Goal: Task Accomplishment & Management: Manage account settings

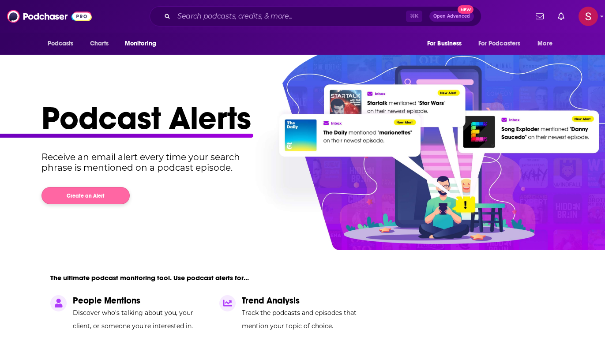
click at [100, 199] on button "Create an Alert" at bounding box center [85, 195] width 88 height 17
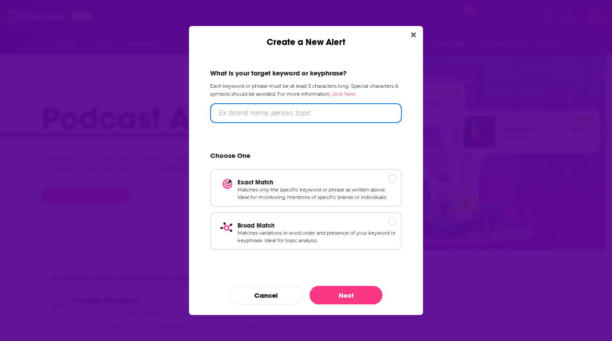
click at [306, 116] on input "Create a New Alert" at bounding box center [305, 113] width 191 height 20
type input "Shokz"
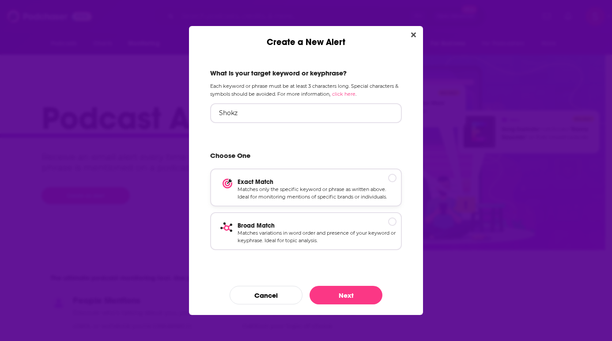
click at [349, 187] on p "Matches only the specific keyword or phrase as written above. Ideal for monitor…" at bounding box center [316, 193] width 159 height 15
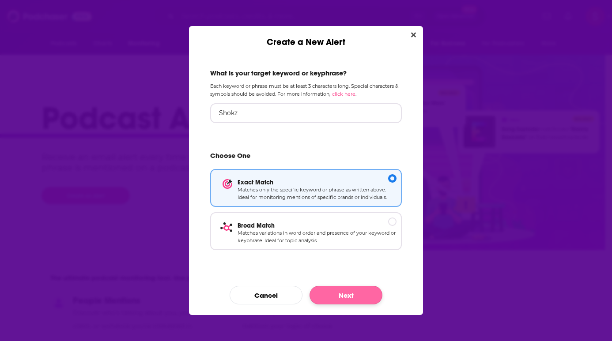
click at [352, 291] on button "Next" at bounding box center [345, 295] width 73 height 19
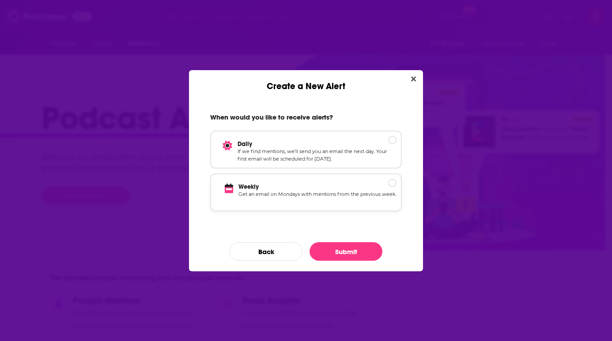
click at [349, 190] on p "Weekly" at bounding box center [317, 187] width 158 height 8
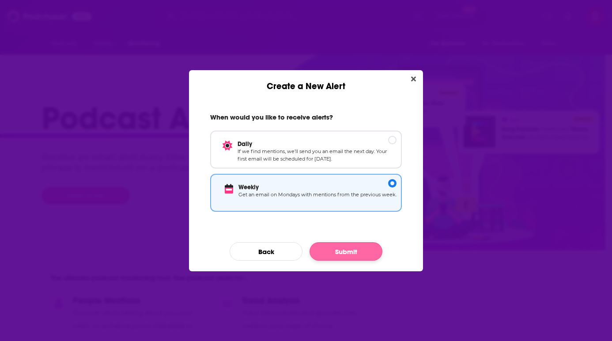
click at [349, 246] on button "Submit" at bounding box center [345, 251] width 73 height 19
click at [364, 246] on button "Submit" at bounding box center [345, 251] width 73 height 19
click at [360, 255] on button "Submit" at bounding box center [345, 251] width 73 height 19
click at [361, 154] on p "If we find mentions, we’ll send you an email the next day. Your first email wil…" at bounding box center [316, 154] width 159 height 15
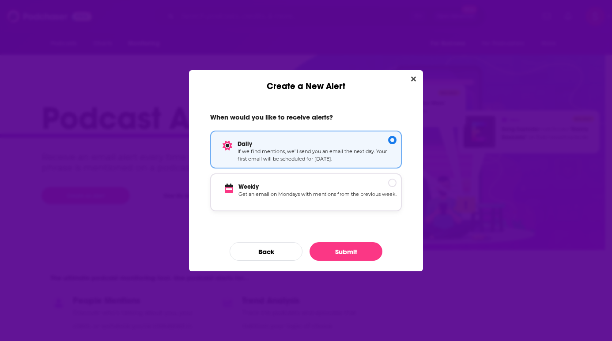
click at [364, 183] on p "Weekly" at bounding box center [317, 187] width 158 height 8
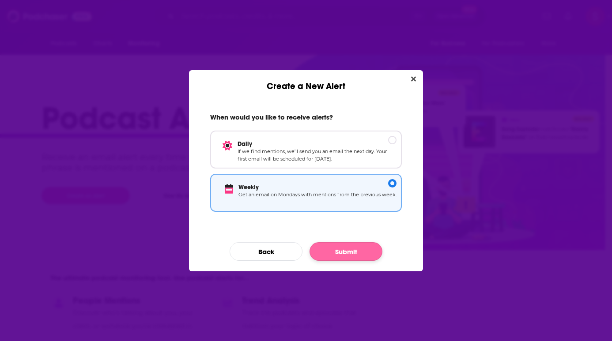
click at [337, 252] on button "Submit" at bounding box center [345, 251] width 73 height 19
click at [337, 251] on button "Submit" at bounding box center [345, 251] width 73 height 19
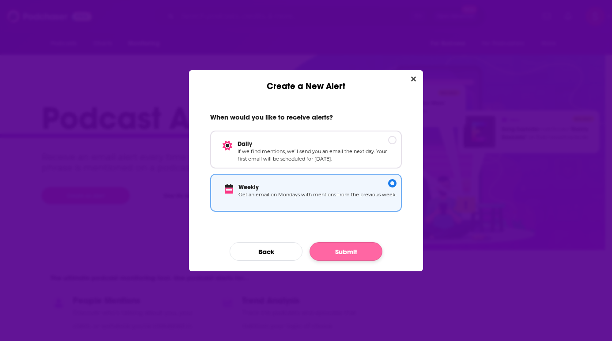
click at [337, 250] on button "Submit" at bounding box center [345, 251] width 73 height 19
click at [337, 249] on button "Submit" at bounding box center [345, 251] width 73 height 19
click at [348, 251] on button "Submit" at bounding box center [345, 251] width 73 height 19
click at [349, 251] on button "Submit" at bounding box center [345, 251] width 73 height 19
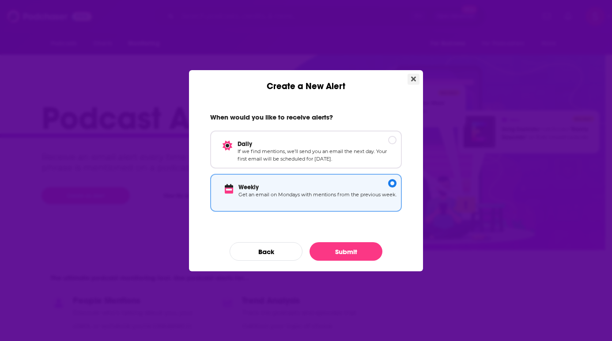
click at [411, 76] on icon "Close" at bounding box center [413, 78] width 5 height 7
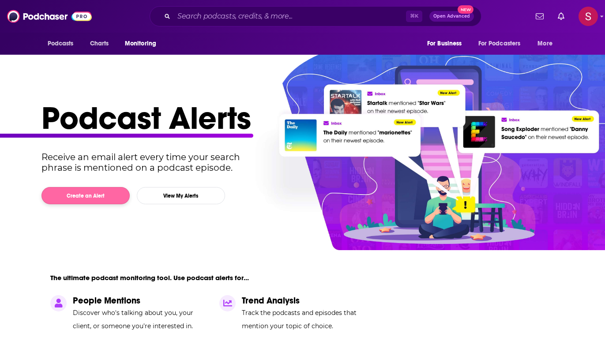
click at [109, 197] on button "Create an Alert" at bounding box center [85, 195] width 88 height 17
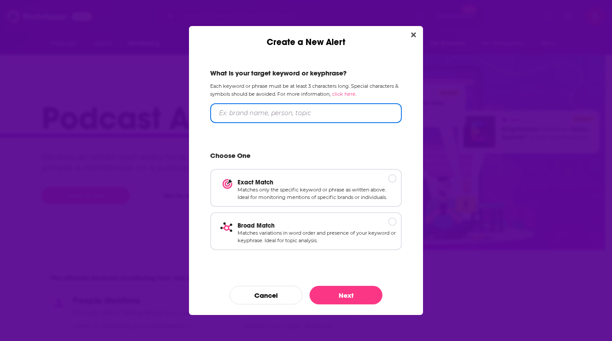
click at [319, 120] on input "Create a New Alert" at bounding box center [305, 113] width 191 height 20
type input "Shokz"
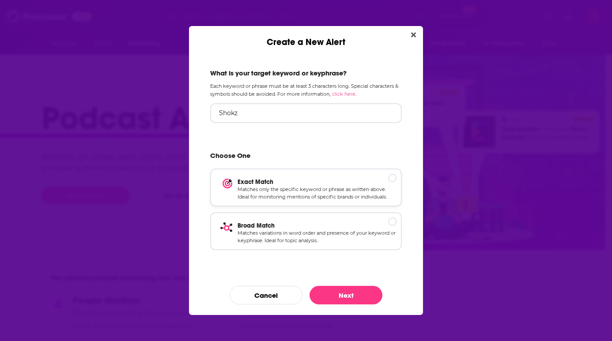
click at [336, 190] on p "Matches only the specific keyword or phrase as written above. Ideal for monitor…" at bounding box center [316, 193] width 159 height 15
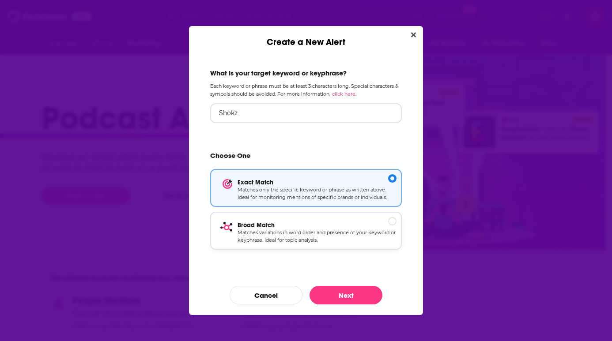
click at [347, 222] on p "Broad Match" at bounding box center [316, 225] width 159 height 8
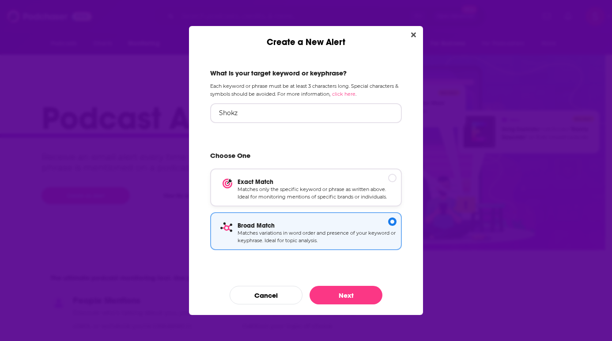
click at [352, 190] on p "Matches only the specific keyword or phrase as written above. Ideal for monitor…" at bounding box center [316, 193] width 159 height 15
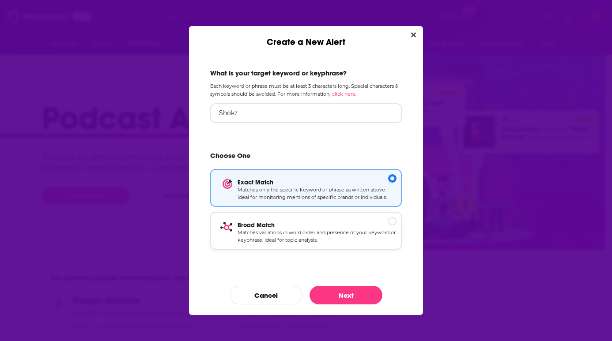
click at [363, 221] on div "Broad Match Matches variations in word order and presence of your keyword or ke…" at bounding box center [305, 231] width 191 height 38
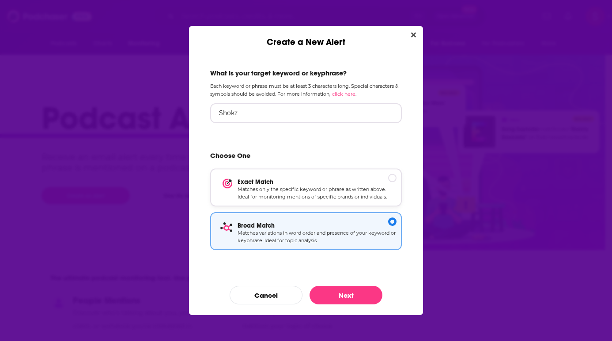
click at [368, 192] on p "Matches only the specific keyword or phrase as written above. Ideal for monitor…" at bounding box center [316, 193] width 159 height 15
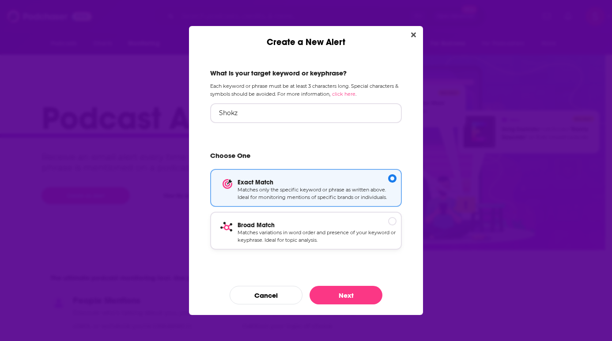
click at [369, 228] on p "Broad Match" at bounding box center [316, 225] width 159 height 8
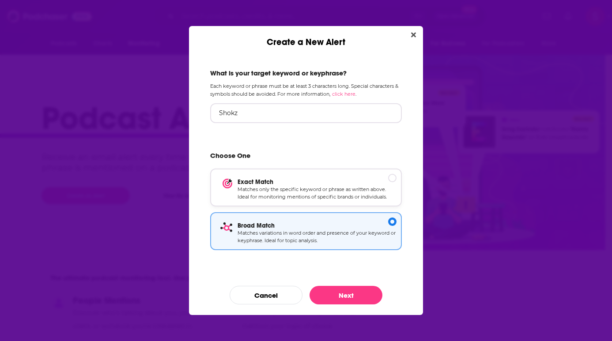
click at [358, 178] on div "Exact Match Matches only the specific keyword or phrase as written above. Ideal…" at bounding box center [305, 188] width 191 height 38
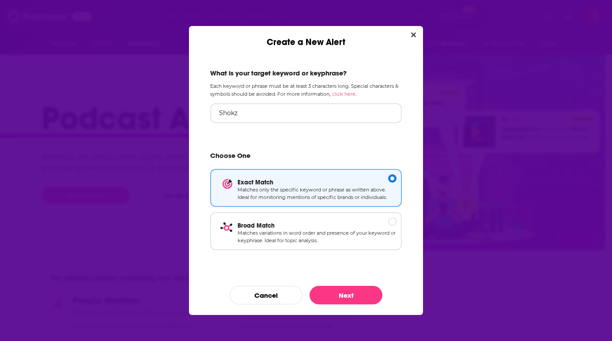
click at [354, 291] on button "Next" at bounding box center [345, 295] width 73 height 19
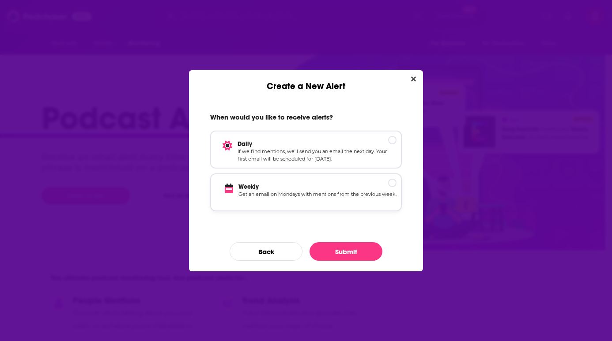
click at [315, 205] on p "Get an email on Mondays with mentions from the previous week." at bounding box center [317, 198] width 158 height 15
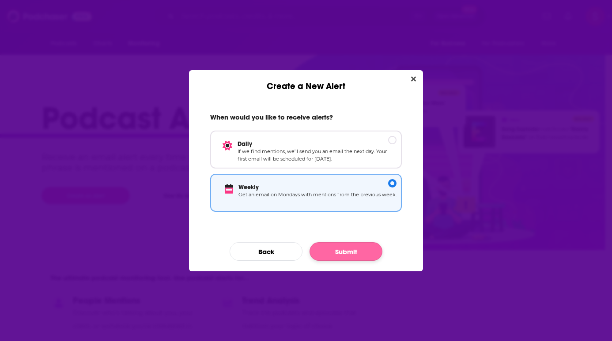
click at [339, 250] on button "Submit" at bounding box center [345, 251] width 73 height 19
click at [344, 251] on button "Submit" at bounding box center [345, 251] width 73 height 19
click at [345, 251] on button "Submit" at bounding box center [345, 251] width 73 height 19
click at [346, 251] on button "Submit" at bounding box center [345, 251] width 73 height 19
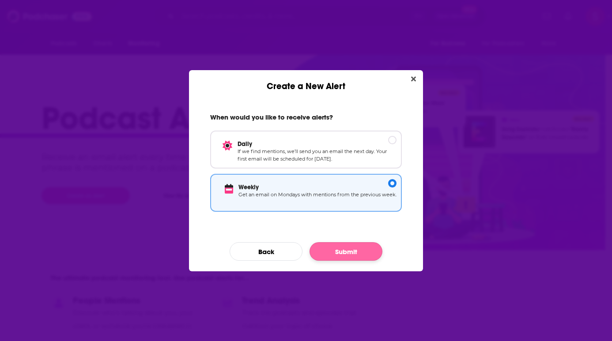
click at [346, 251] on button "Submit" at bounding box center [345, 251] width 73 height 19
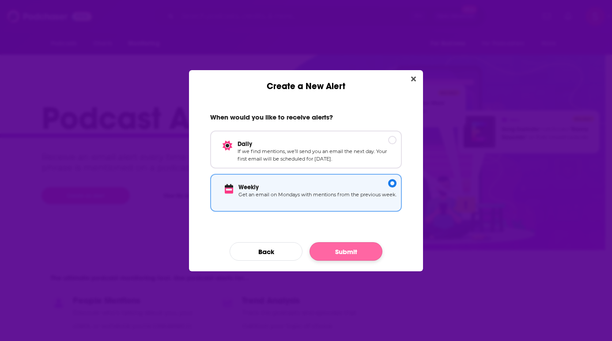
click at [347, 250] on button "Submit" at bounding box center [345, 251] width 73 height 19
click at [346, 249] on button "Submit" at bounding box center [345, 251] width 73 height 19
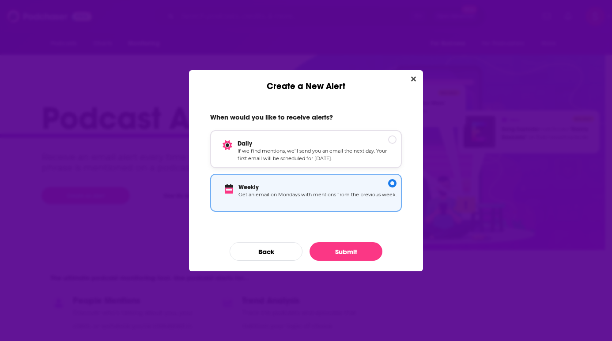
click at [338, 156] on p "If we find mentions, we’ll send you an email the next day. Your first email wil…" at bounding box center [316, 154] width 159 height 15
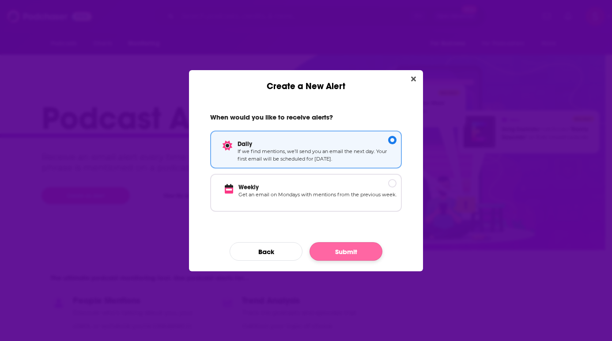
click at [341, 246] on button "Submit" at bounding box center [345, 251] width 73 height 19
click at [356, 246] on button "Submit" at bounding box center [345, 251] width 73 height 19
click at [354, 249] on button "Submit" at bounding box center [345, 251] width 73 height 19
click at [352, 250] on button "Submit" at bounding box center [345, 251] width 73 height 19
click at [351, 250] on button "Submit" at bounding box center [345, 251] width 73 height 19
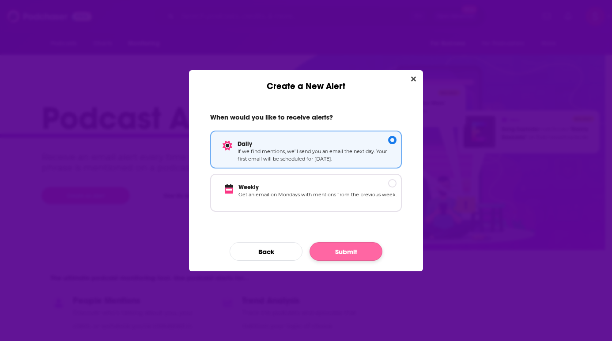
click at [350, 250] on button "Submit" at bounding box center [345, 251] width 73 height 19
click at [270, 247] on button "Back" at bounding box center [265, 251] width 73 height 19
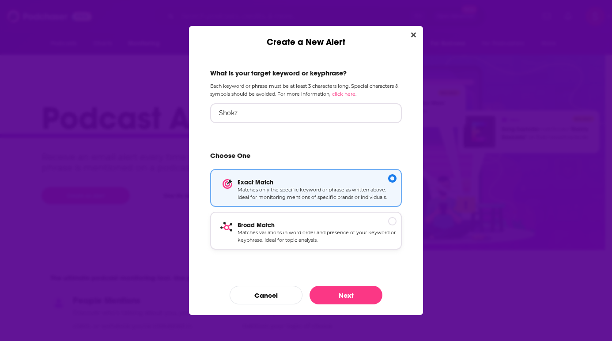
click at [305, 228] on p "Broad Match" at bounding box center [316, 225] width 159 height 8
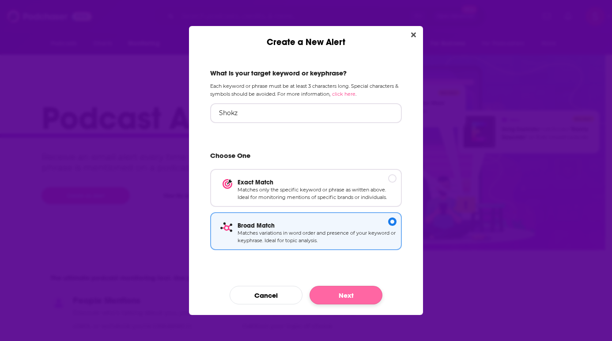
click at [342, 289] on button "Next" at bounding box center [345, 295] width 73 height 19
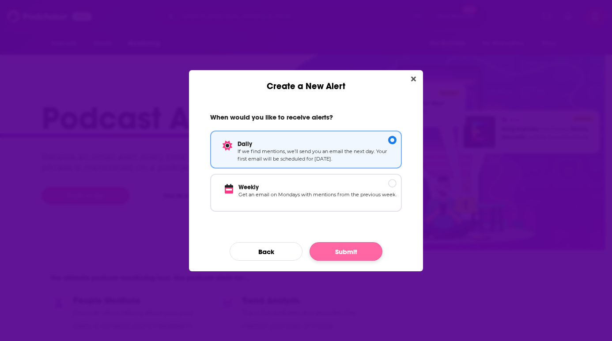
click at [341, 251] on button "Submit" at bounding box center [345, 251] width 73 height 19
click at [360, 245] on button "Submit" at bounding box center [345, 251] width 73 height 19
click at [412, 77] on icon "Close" at bounding box center [413, 78] width 5 height 5
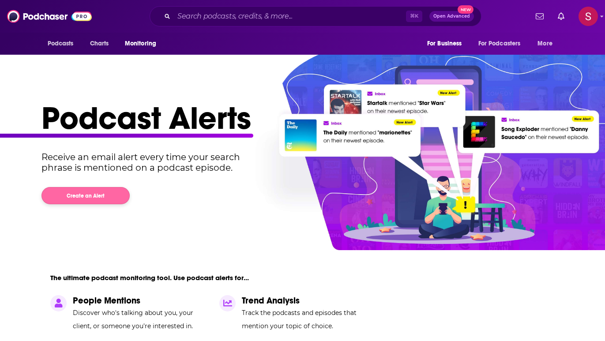
click at [100, 203] on button "Create an Alert" at bounding box center [85, 195] width 88 height 17
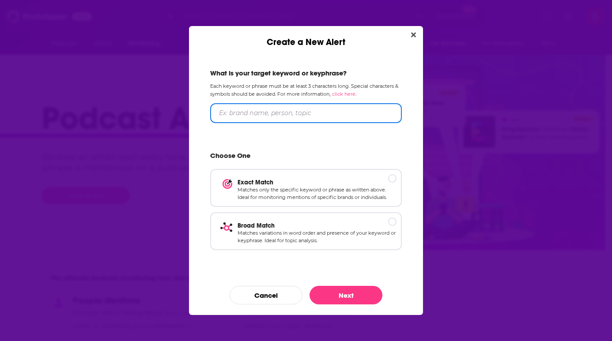
click at [338, 118] on input "Create a New Alert" at bounding box center [305, 113] width 191 height 20
type input "Shokz"
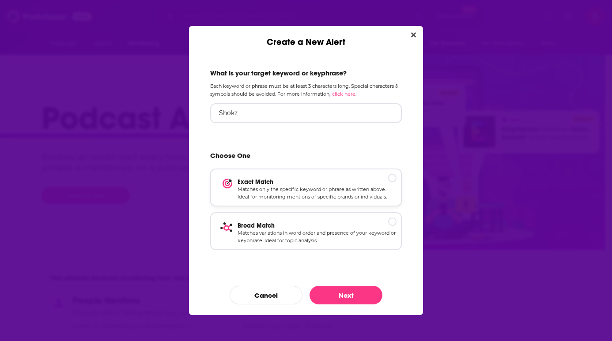
click at [349, 182] on p "Exact Match" at bounding box center [316, 182] width 159 height 8
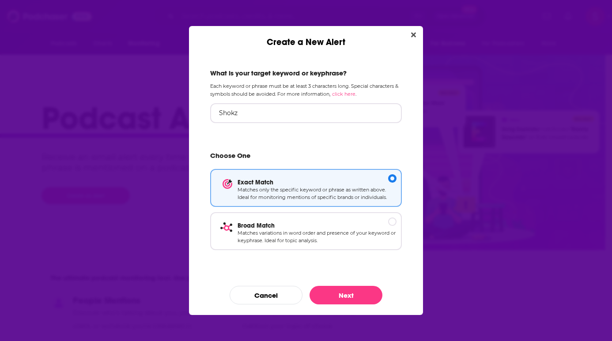
click at [357, 293] on button "Next" at bounding box center [345, 295] width 73 height 19
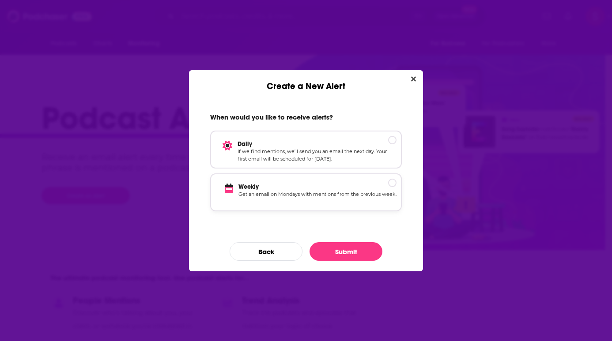
click at [319, 186] on p "Weekly" at bounding box center [317, 187] width 158 height 8
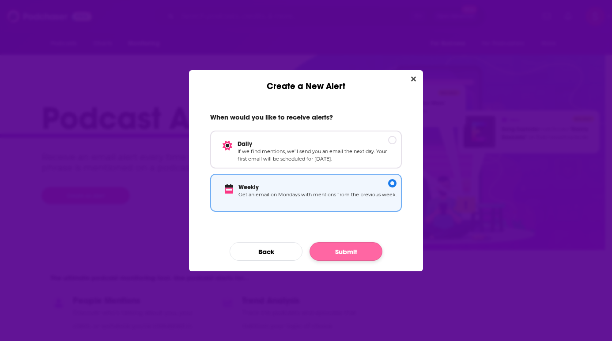
click at [358, 258] on button "Submit" at bounding box center [345, 251] width 73 height 19
click at [350, 253] on button "Submit" at bounding box center [345, 251] width 73 height 19
